Goal: Information Seeking & Learning: Learn about a topic

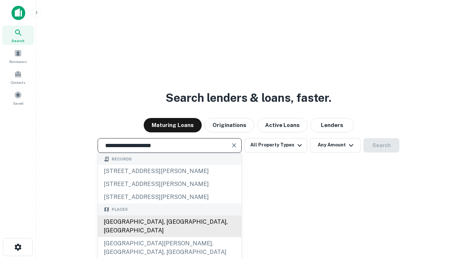
click at [169, 237] on div "[GEOGRAPHIC_DATA], [GEOGRAPHIC_DATA], [GEOGRAPHIC_DATA]" at bounding box center [169, 227] width 143 height 22
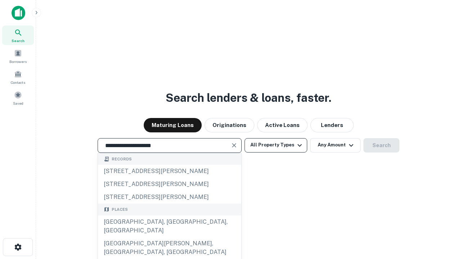
type input "**********"
click at [276, 145] on button "All Property Types" at bounding box center [275, 145] width 63 height 14
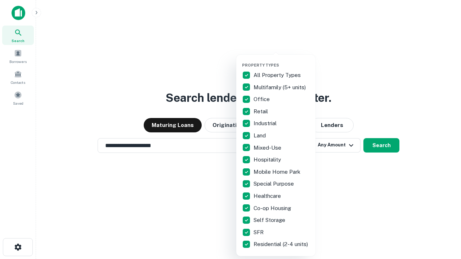
click at [282, 60] on button "button" at bounding box center [281, 60] width 79 height 0
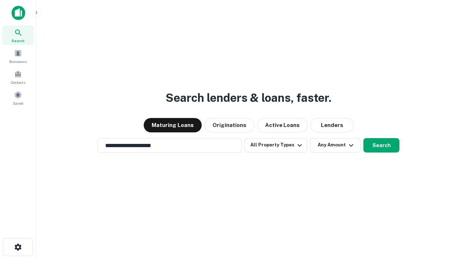
scroll to position [4, 87]
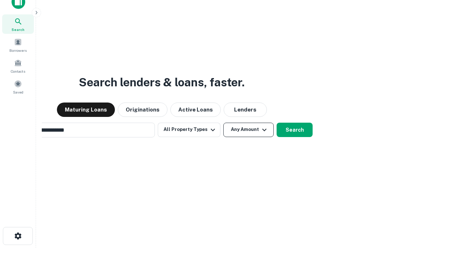
click at [223, 123] on button "Any Amount" at bounding box center [248, 130] width 50 height 14
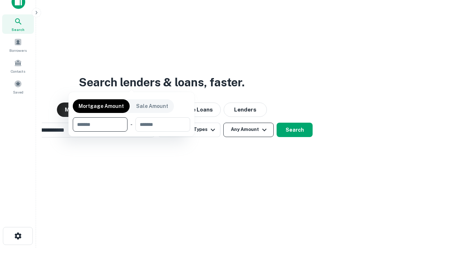
scroll to position [12, 0]
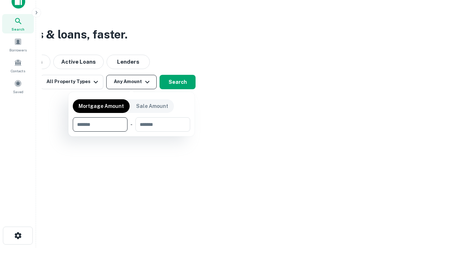
type input "*******"
click at [131, 132] on button "button" at bounding box center [131, 132] width 117 height 0
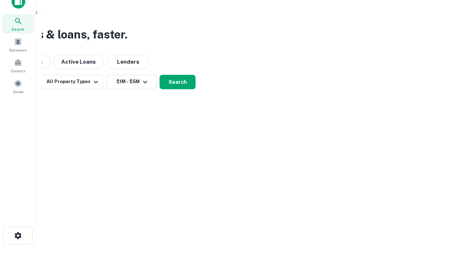
scroll to position [11, 0]
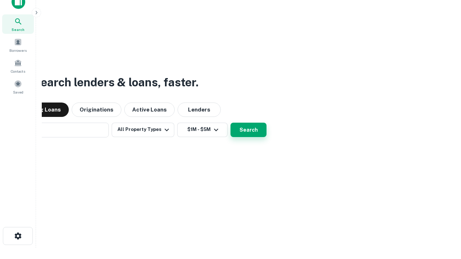
click at [230, 123] on button "Search" at bounding box center [248, 130] width 36 height 14
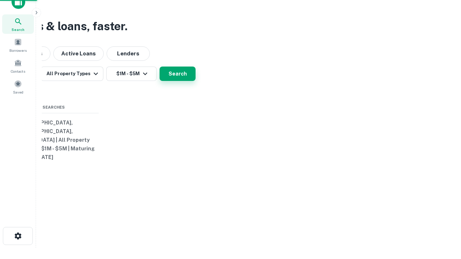
scroll to position [12, 0]
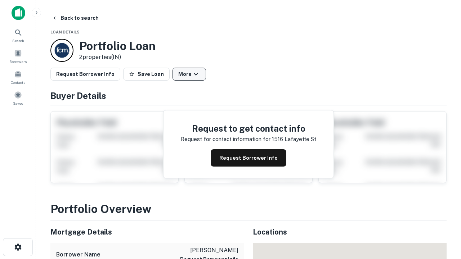
click at [189, 74] on button "More" at bounding box center [188, 74] width 33 height 13
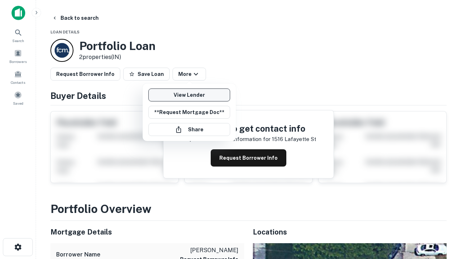
click at [189, 95] on link "View Lender" at bounding box center [189, 95] width 82 height 13
